Goal: Transaction & Acquisition: Purchase product/service

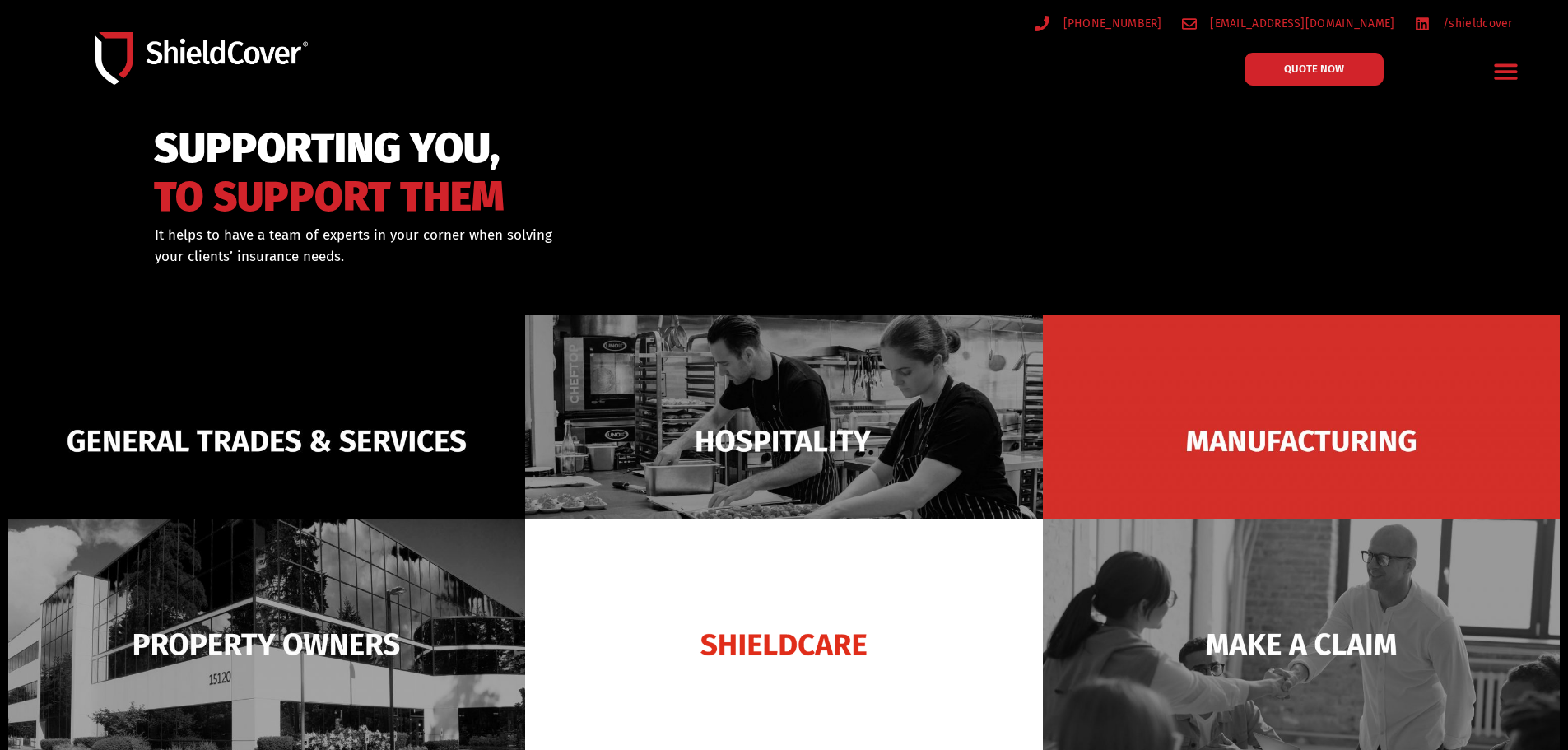
click at [243, 436] on img at bounding box center [267, 440] width 517 height 251
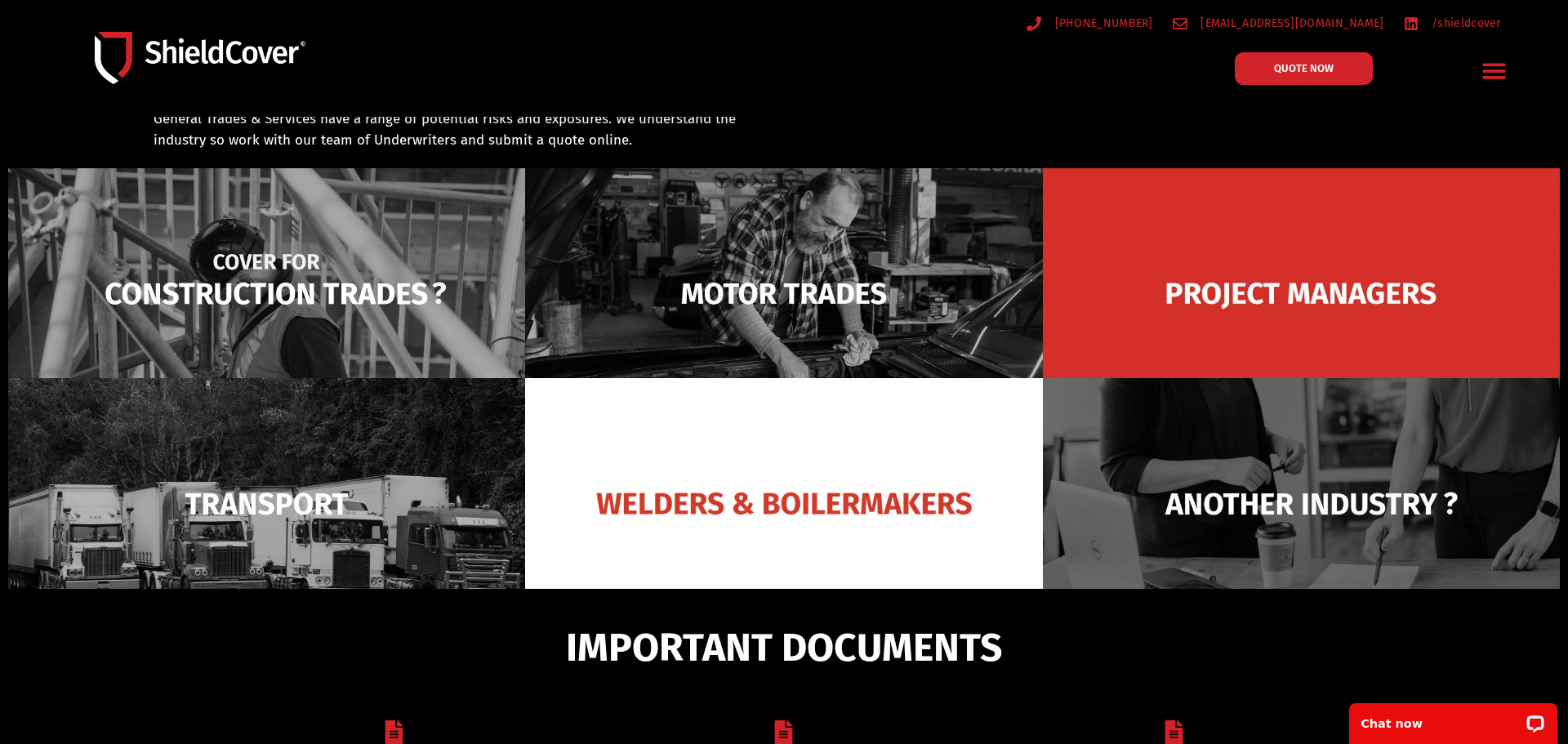
scroll to position [117, 0]
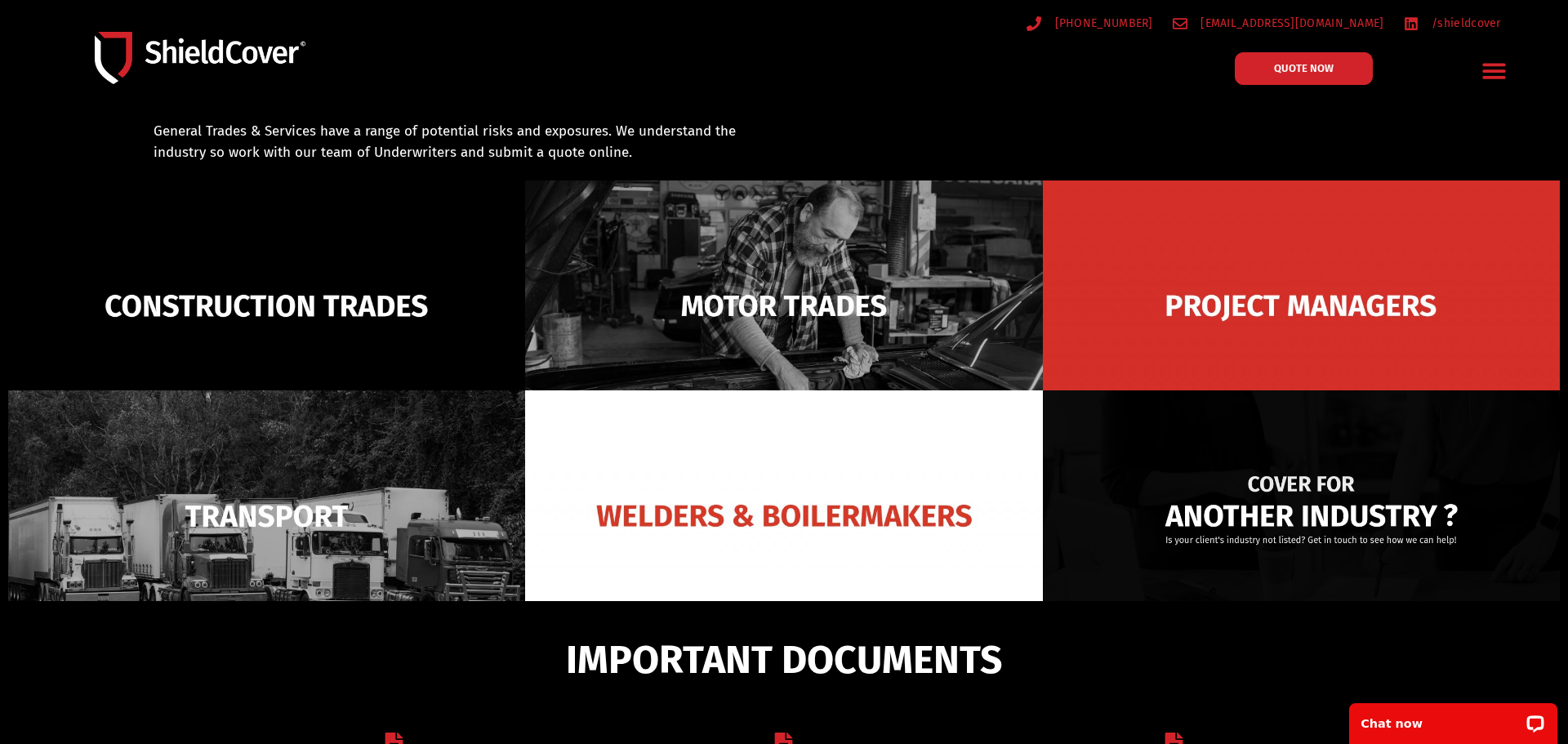
click at [1277, 505] on img at bounding box center [1301, 515] width 517 height 250
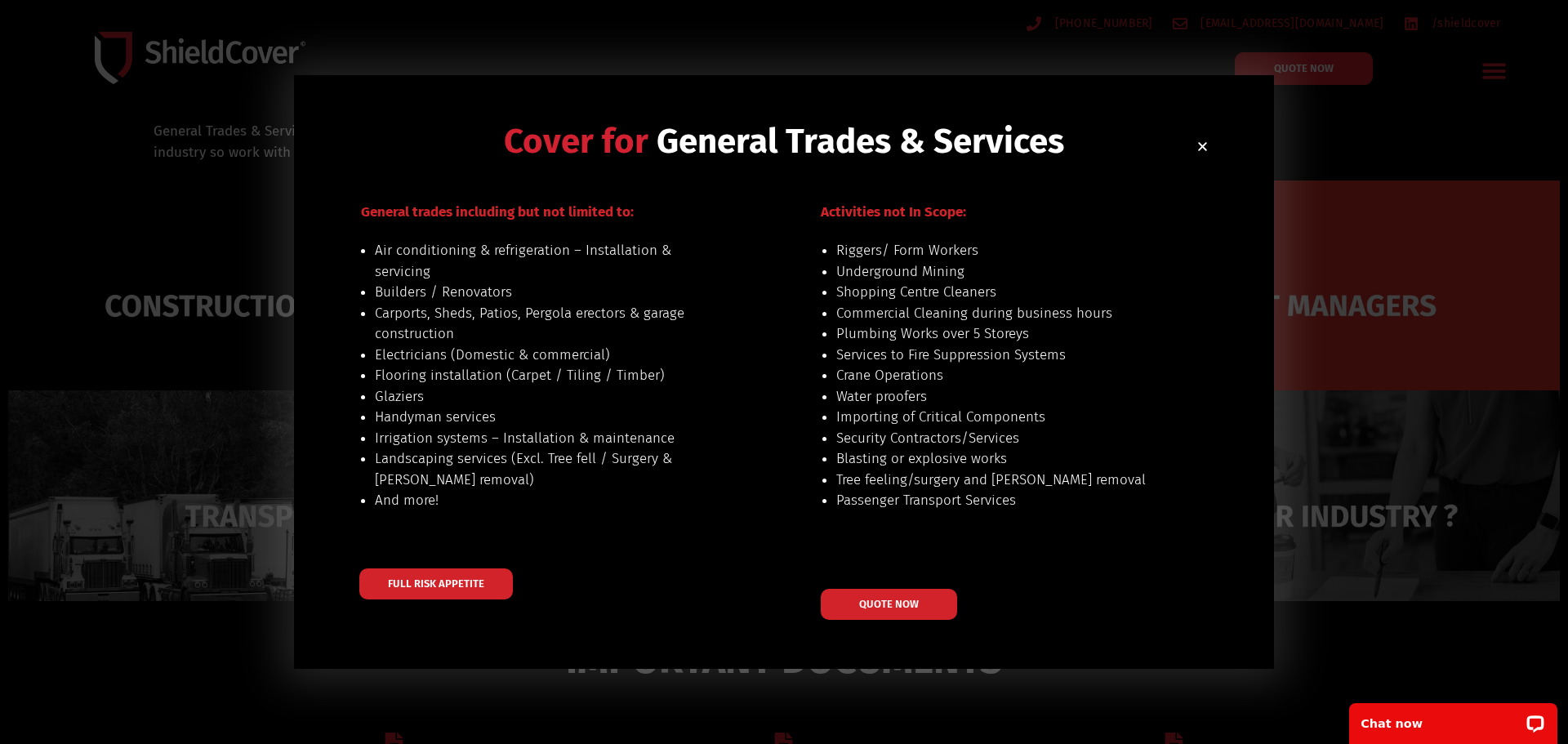
click at [1198, 146] on icon "Close" at bounding box center [1202, 146] width 12 height 12
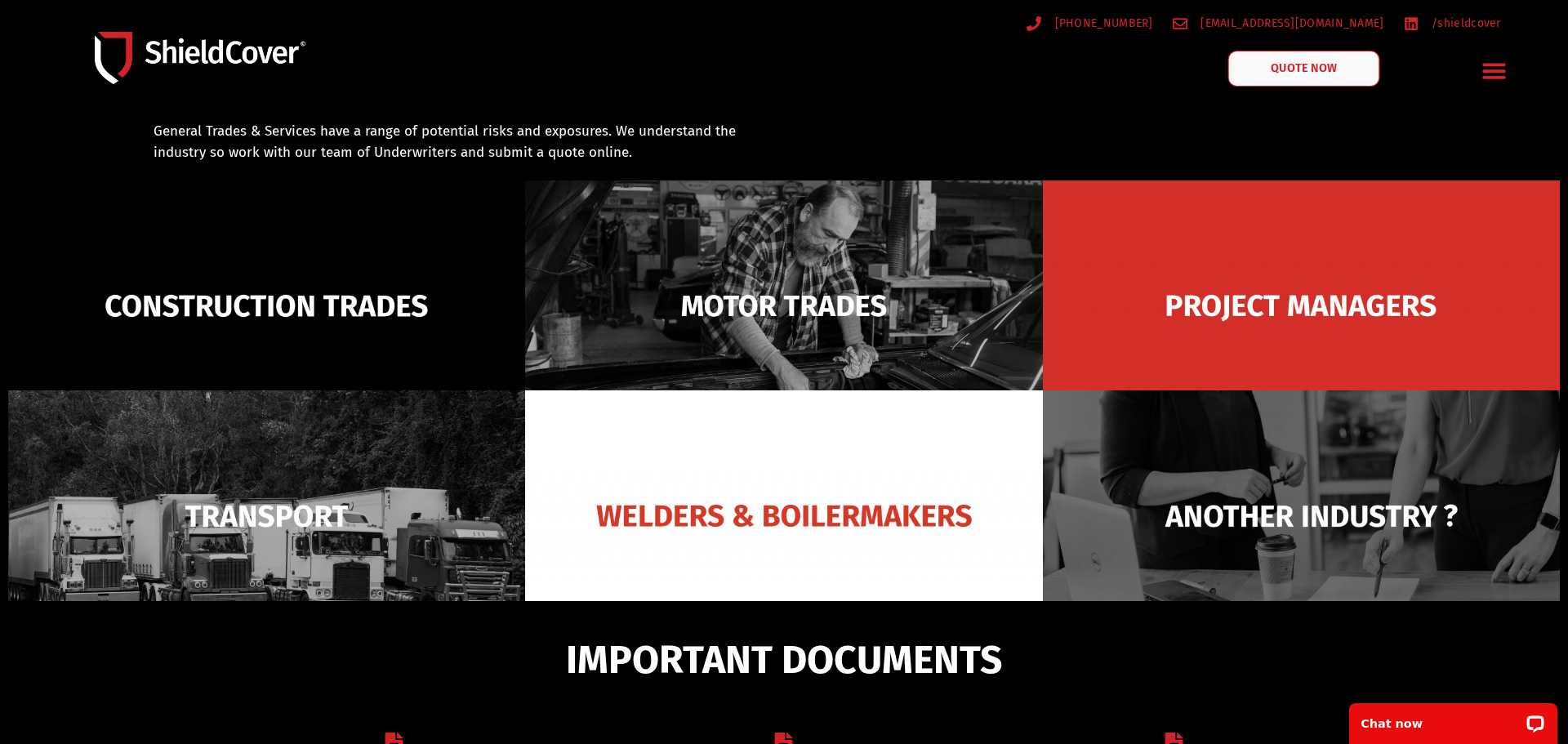
click at [1303, 67] on span "QUOTE NOW" at bounding box center [1303, 69] width 65 height 12
